Goal: Information Seeking & Learning: Learn about a topic

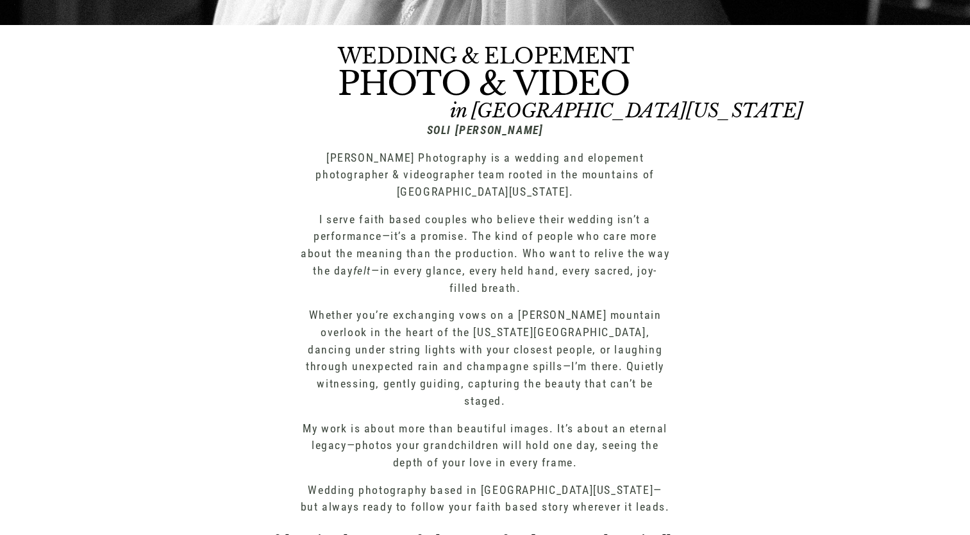
scroll to position [471, 0]
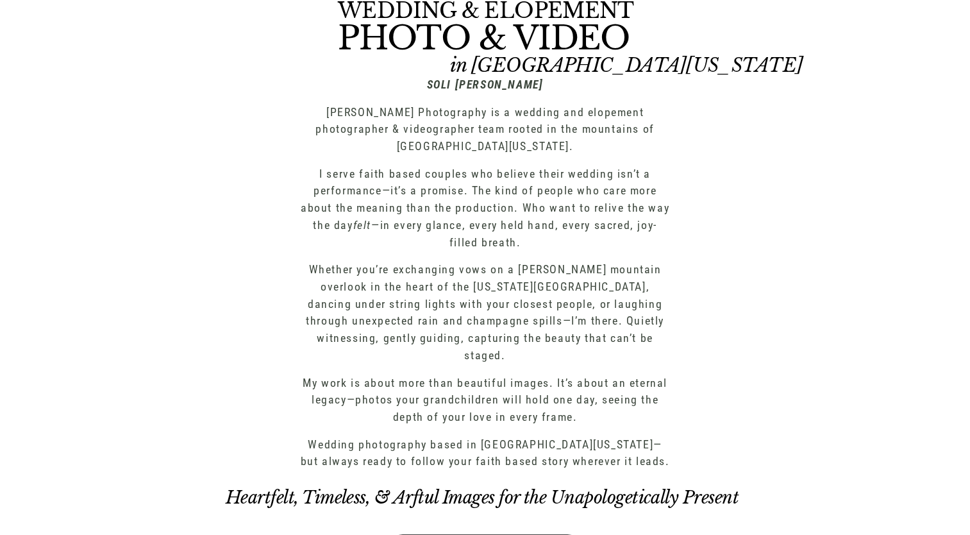
click at [523, 213] on p "I serve faith based couples who believe their wedding isn’t a performance—it’s …" at bounding box center [485, 208] width 369 height 86
click at [626, 436] on p "Wedding photography based in [GEOGRAPHIC_DATA][US_STATE]—but always ready to fo…" at bounding box center [485, 453] width 369 height 34
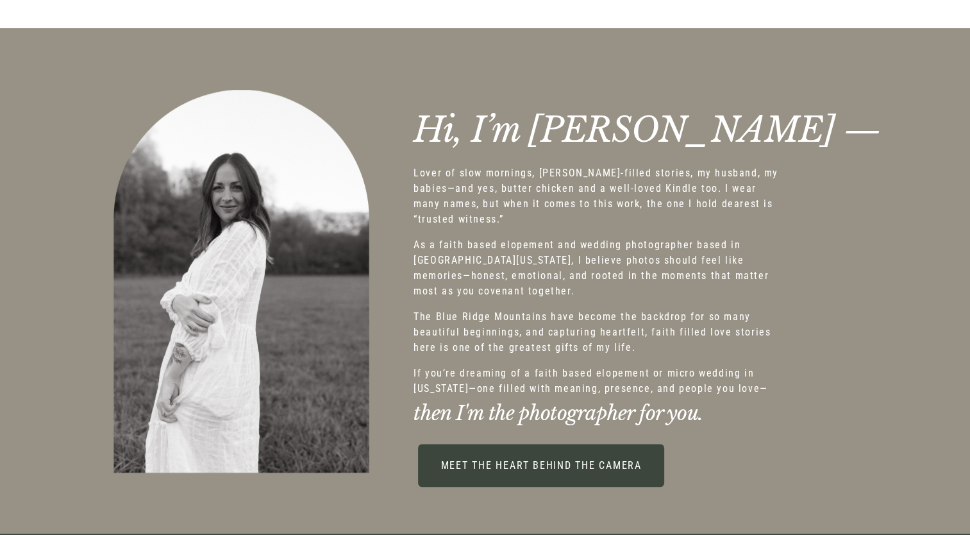
scroll to position [1085, 0]
click at [408, 288] on div "Hi, I’m [PERSON_NAME] — then I'm the photographer for you." at bounding box center [485, 280] width 970 height 440
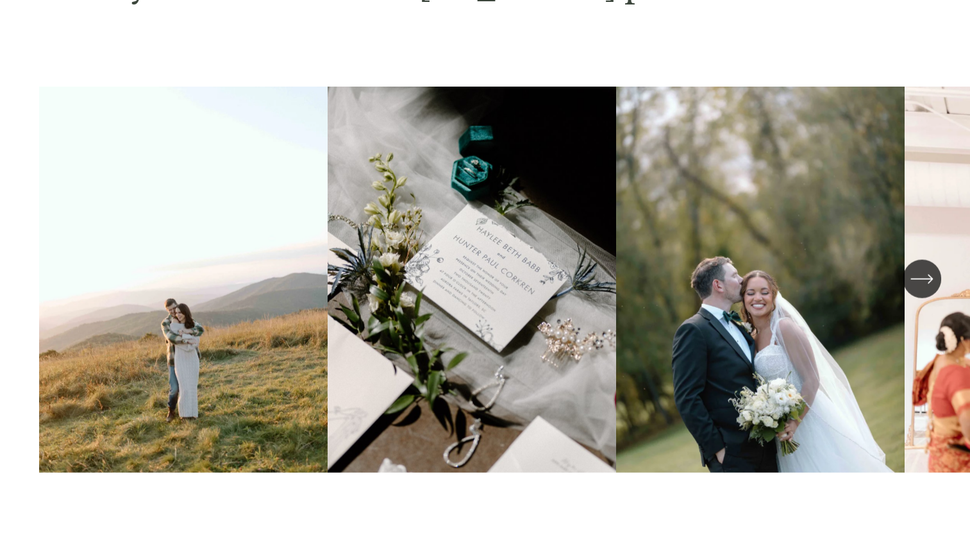
scroll to position [3111, 0]
click at [931, 273] on icon "\a \a \a Next\a \a" at bounding box center [921, 278] width 23 height 23
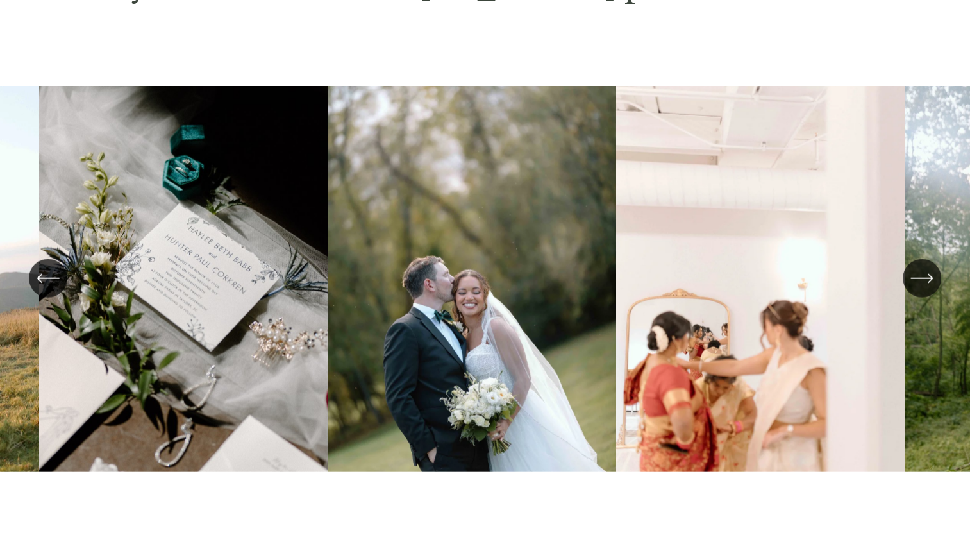
click at [931, 273] on icon "\a \a \a Next\a \a" at bounding box center [921, 278] width 23 height 23
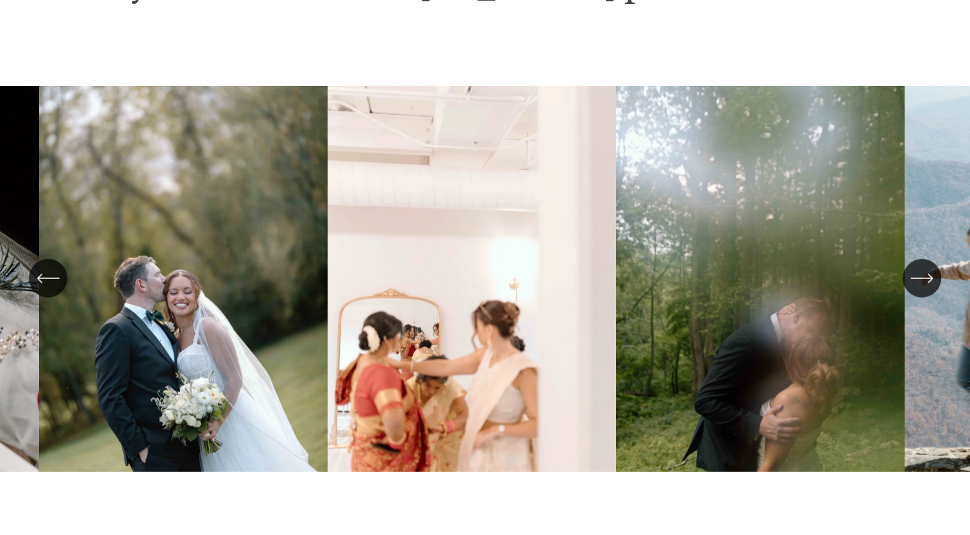
click at [931, 273] on icon "\a \a \a Next\a \a" at bounding box center [921, 278] width 23 height 23
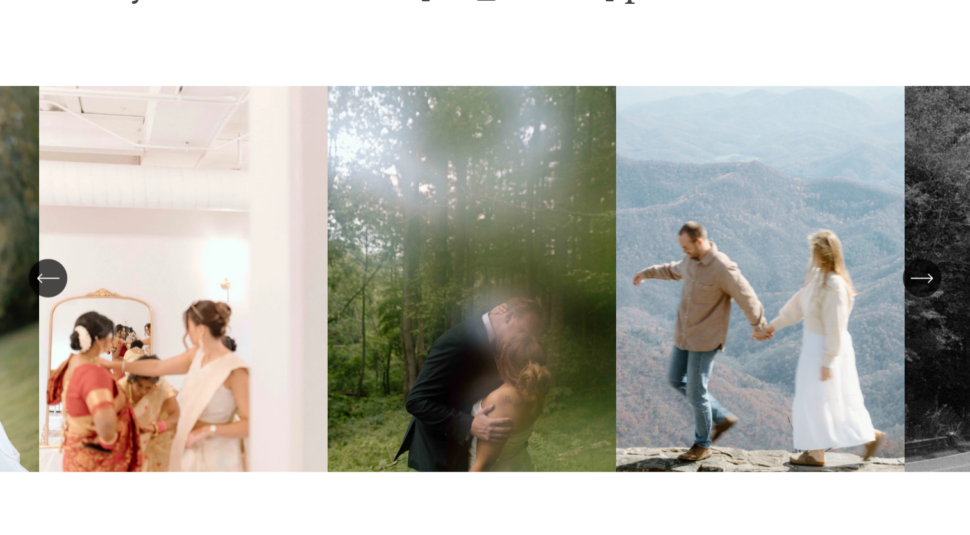
click at [931, 273] on icon "\a \a \a Next\a \a" at bounding box center [921, 278] width 23 height 23
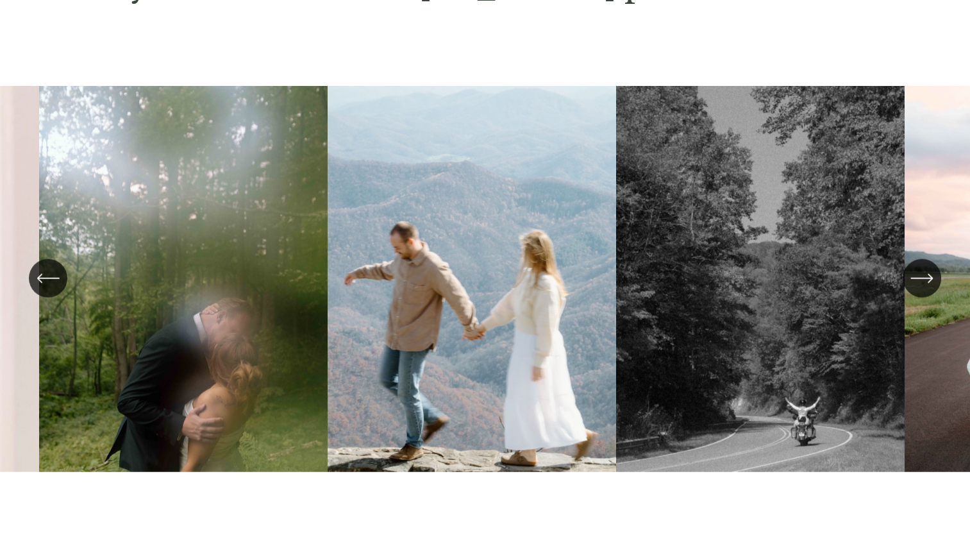
click at [931, 273] on icon "\a \a \a Next\a \a" at bounding box center [921, 278] width 23 height 23
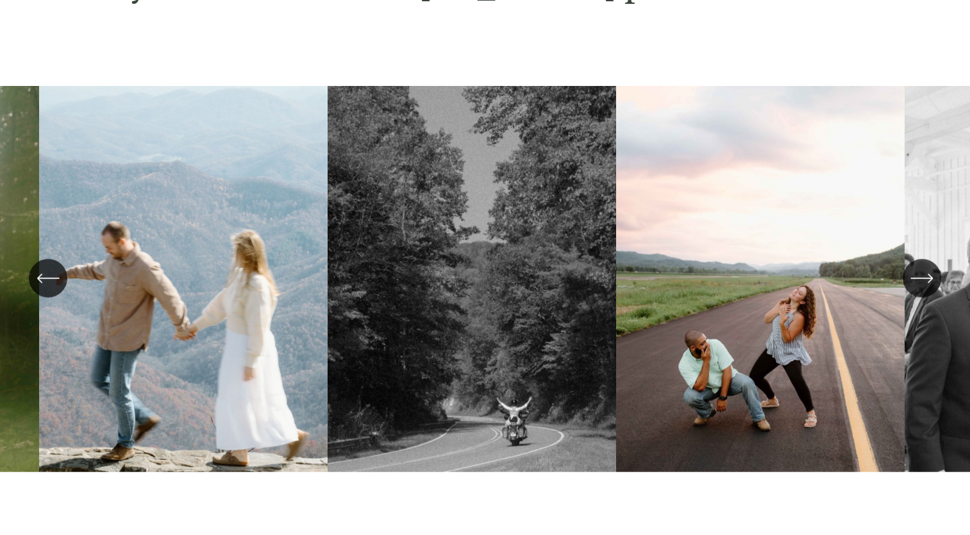
click at [931, 273] on icon "\a \a \a Next\a \a" at bounding box center [921, 278] width 23 height 23
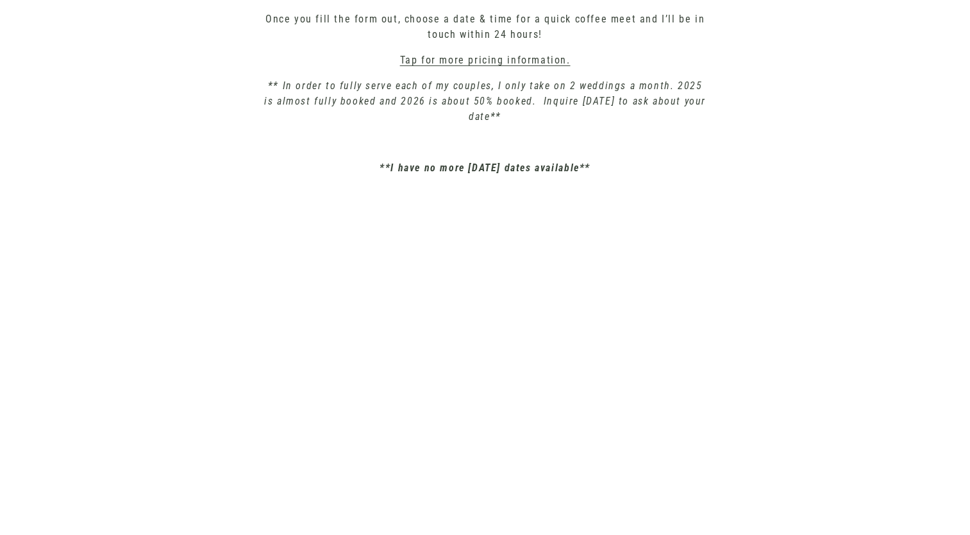
scroll to position [4884, 0]
click at [479, 58] on link "Tap for more pricing information." at bounding box center [485, 60] width 171 height 12
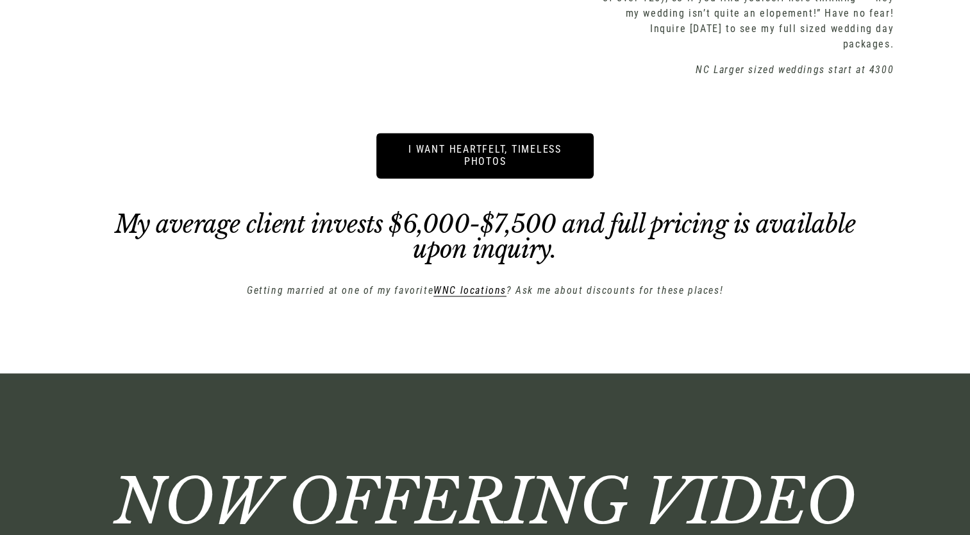
scroll to position [1981, 0]
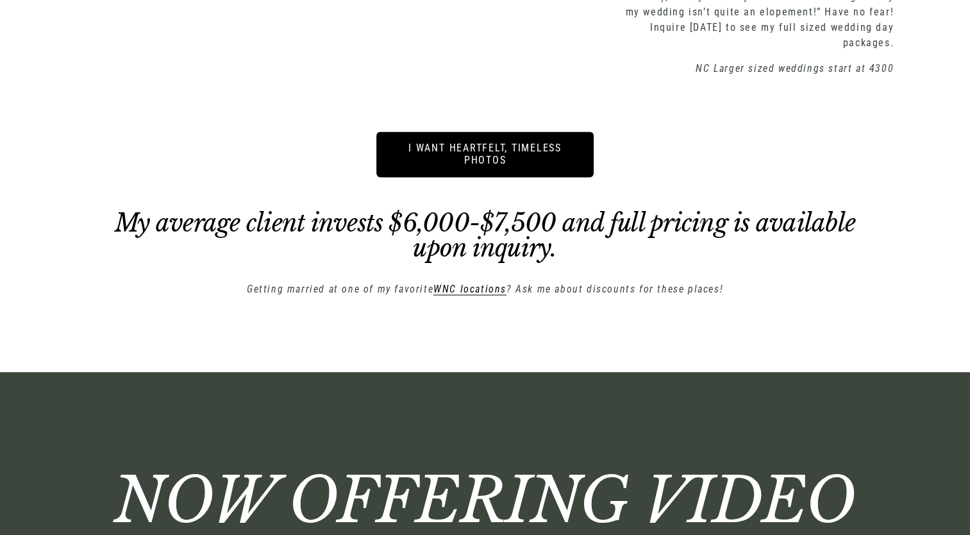
click at [581, 227] on em "My average client invests $6,000-$7,500 and full pricing is available upon inqu…" at bounding box center [488, 236] width 746 height 56
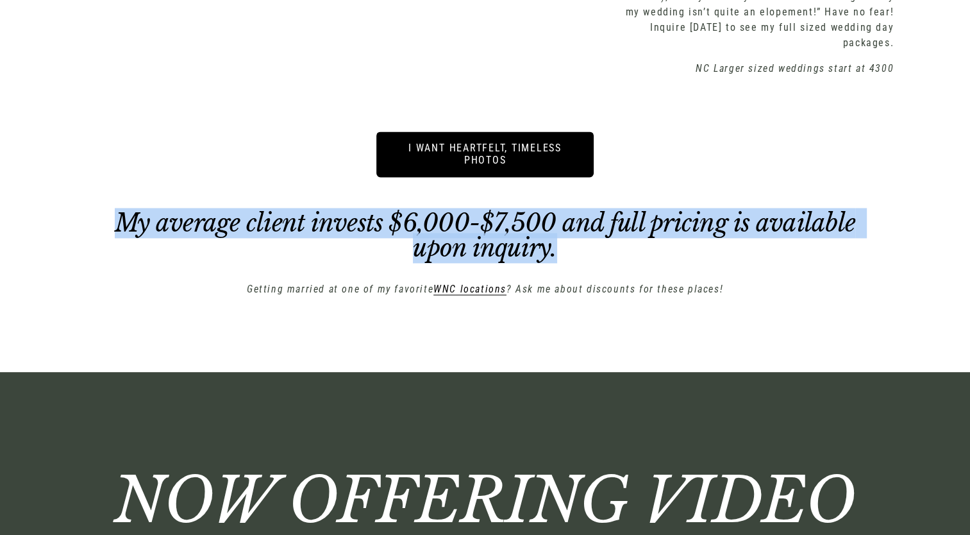
click at [581, 227] on em "My average client invests $6,000-$7,500 and full pricing is available upon inqu…" at bounding box center [488, 236] width 746 height 56
drag, startPoint x: 581, startPoint y: 227, endPoint x: 733, endPoint y: 237, distance: 152.3
click at [733, 237] on em "My average client invests $6,000-$7,500 and full pricing is available upon inqu…" at bounding box center [488, 236] width 746 height 56
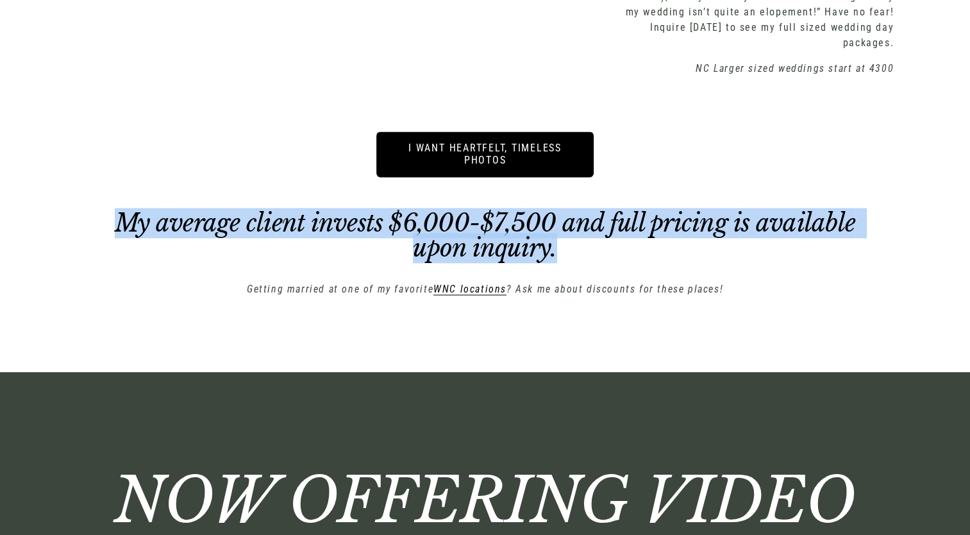
drag, startPoint x: 733, startPoint y: 237, endPoint x: 814, endPoint y: 253, distance: 81.7
click at [814, 253] on h3 "My average client invests $6,000-$7,500 and full pricing is available upon inqu…" at bounding box center [484, 235] width 742 height 51
click at [672, 250] on h3 "My average client invests $6,000-$7,500 and full pricing is available upon inqu…" at bounding box center [484, 235] width 742 height 51
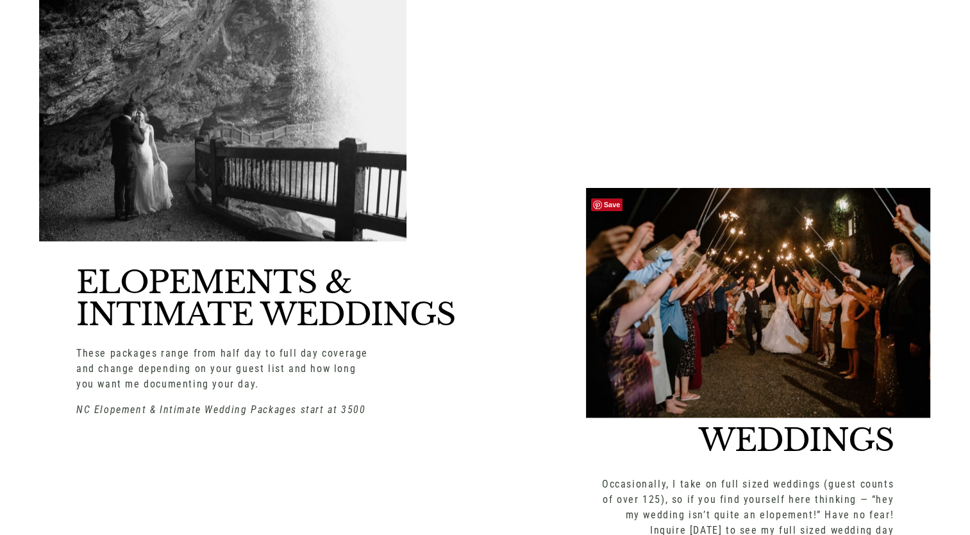
scroll to position [1477, 0]
